Goal: Task Accomplishment & Management: Manage account settings

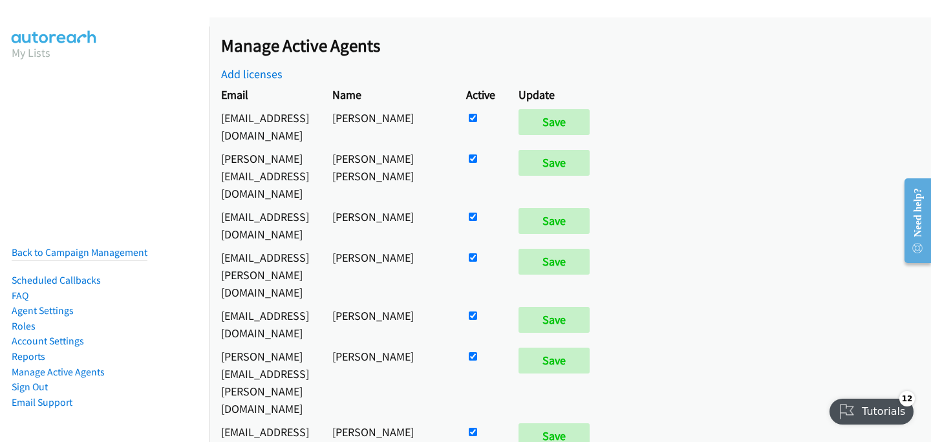
scroll to position [843, 0]
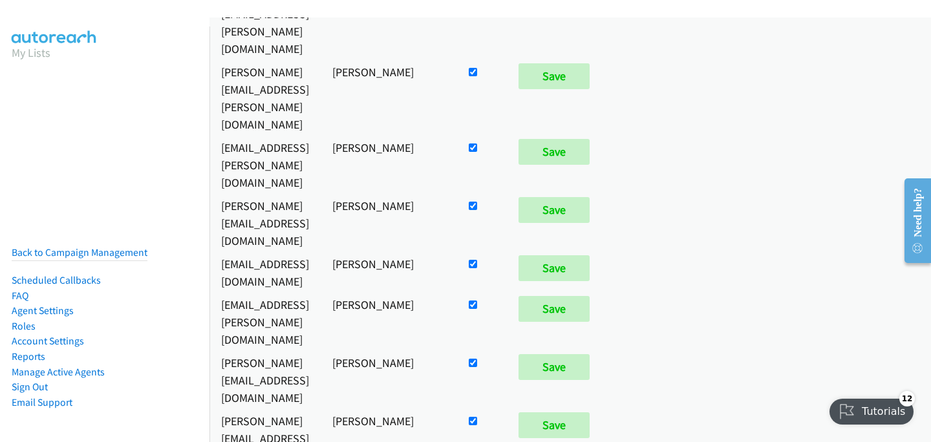
checkbox input "false"
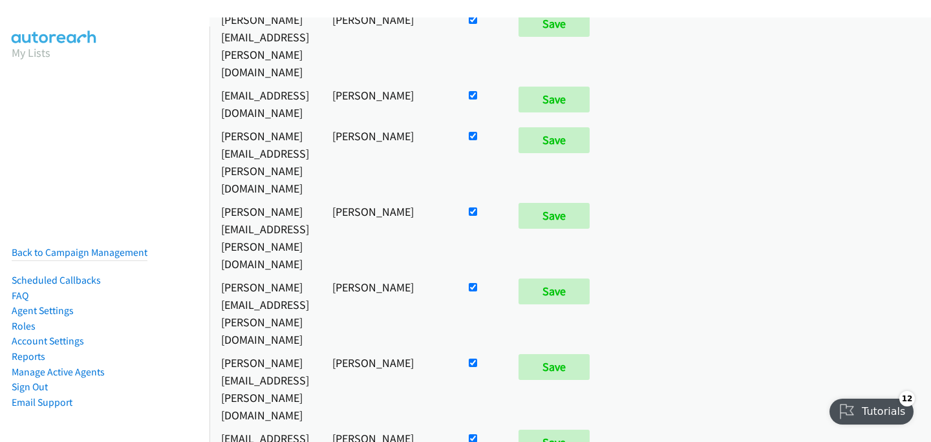
scroll to position [8789, 0]
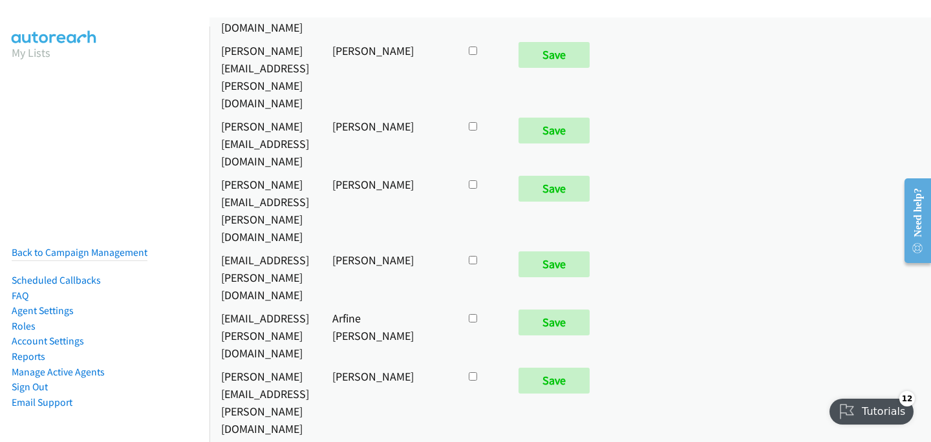
checkbox input "true"
drag, startPoint x: 711, startPoint y: 233, endPoint x: 707, endPoint y: 238, distance: 6.9
